Goal: Information Seeking & Learning: Learn about a topic

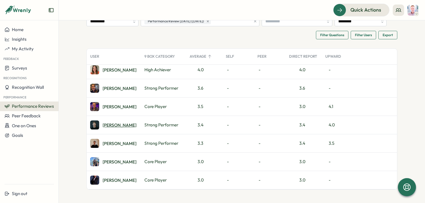
scroll to position [32, 0]
click at [103, 124] on div "Ben C." at bounding box center [120, 125] width 34 height 4
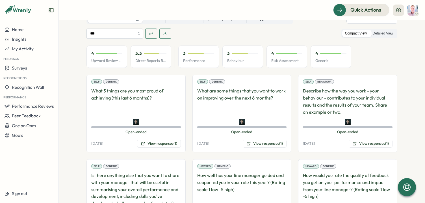
scroll to position [275, 0]
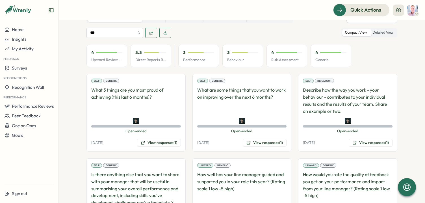
click at [197, 56] on div "3 Performance" at bounding box center [198, 56] width 41 height 23
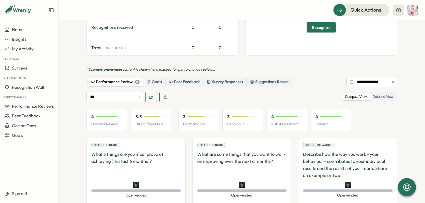
scroll to position [213, 0]
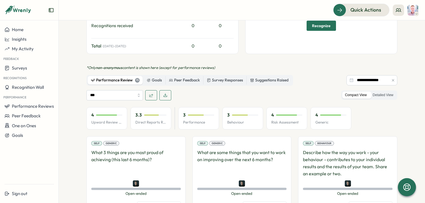
click at [359, 80] on input "**********" at bounding box center [371, 80] width 51 height 10
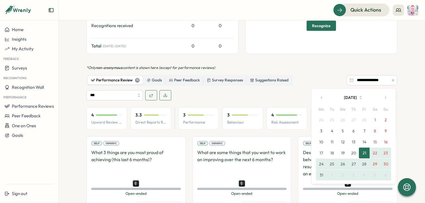
click at [385, 99] on icon "button" at bounding box center [385, 97] width 4 height 4
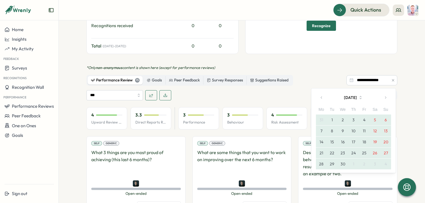
click at [384, 99] on icon "button" at bounding box center [385, 97] width 4 height 4
click at [386, 99] on icon "button" at bounding box center [385, 97] width 4 height 4
click at [384, 119] on button "1" at bounding box center [385, 119] width 11 height 11
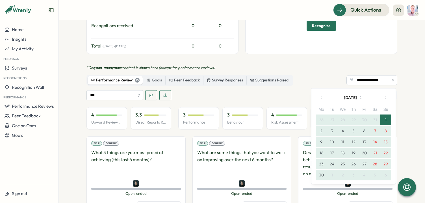
click at [389, 93] on button "button" at bounding box center [385, 97] width 11 height 11
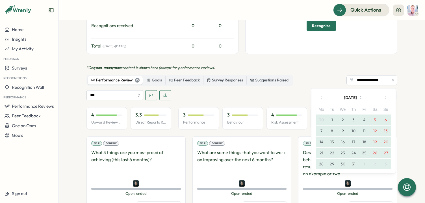
click at [389, 93] on button "button" at bounding box center [385, 97] width 11 height 11
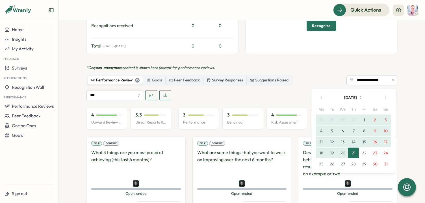
click at [354, 154] on button "21" at bounding box center [353, 152] width 11 height 11
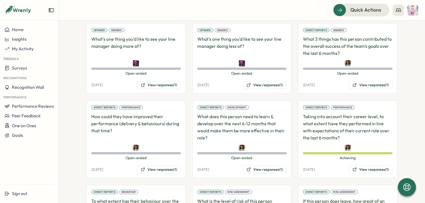
scroll to position [502, 0]
click at [158, 167] on button "View responses (1)" at bounding box center [159, 169] width 44 height 8
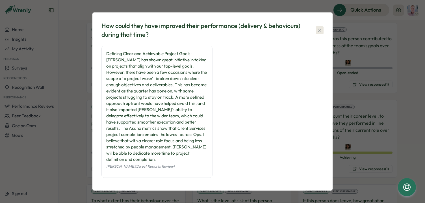
click at [321, 32] on icon "button" at bounding box center [320, 30] width 6 height 6
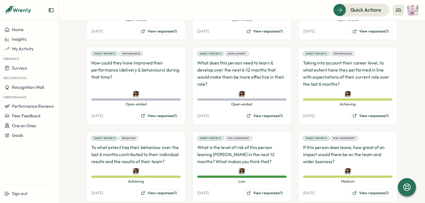
scroll to position [568, 0]
